Goal: Task Accomplishment & Management: Manage account settings

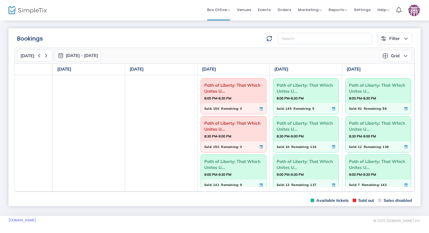
click at [231, 109] on span "Remaining:" at bounding box center [230, 109] width 18 height 6
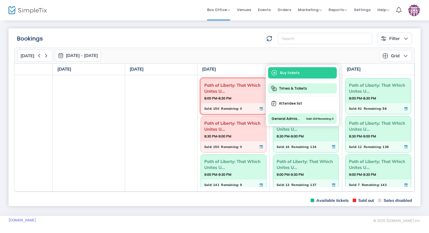
click at [293, 91] on span "Times & Tickets" at bounding box center [302, 89] width 69 height 10
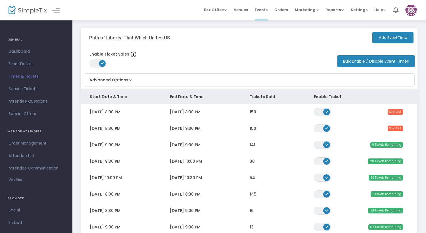
click at [308, 59] on div "Enable Ticket Sales ON OFF Bulk Enable / Disable Event Times" at bounding box center [249, 59] width 337 height 24
click at [220, 9] on span "Box Office" at bounding box center [215, 9] width 23 height 5
click at [23, 76] on span "Times & Tickets" at bounding box center [36, 76] width 55 height 7
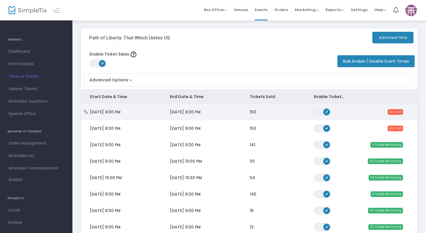
click at [213, 113] on td "[DATE] 8:30 PM" at bounding box center [201, 112] width 80 height 16
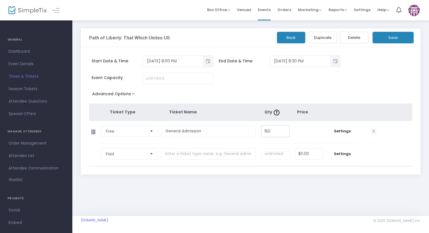
click at [275, 132] on input "150" at bounding box center [276, 131] width 28 height 11
type input "200"
click at [399, 37] on button "Save" at bounding box center [393, 38] width 41 height 12
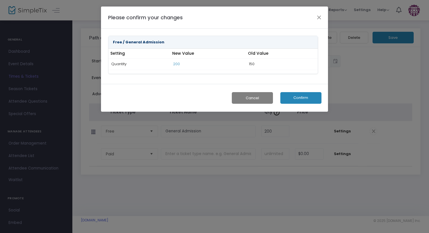
click at [308, 97] on button "Confirm" at bounding box center [301, 98] width 41 height 12
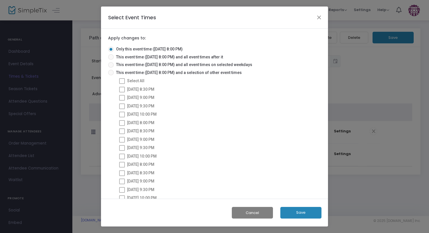
click at [299, 212] on button "Save" at bounding box center [301, 213] width 41 height 12
